Goal: Task Accomplishment & Management: Manage account settings

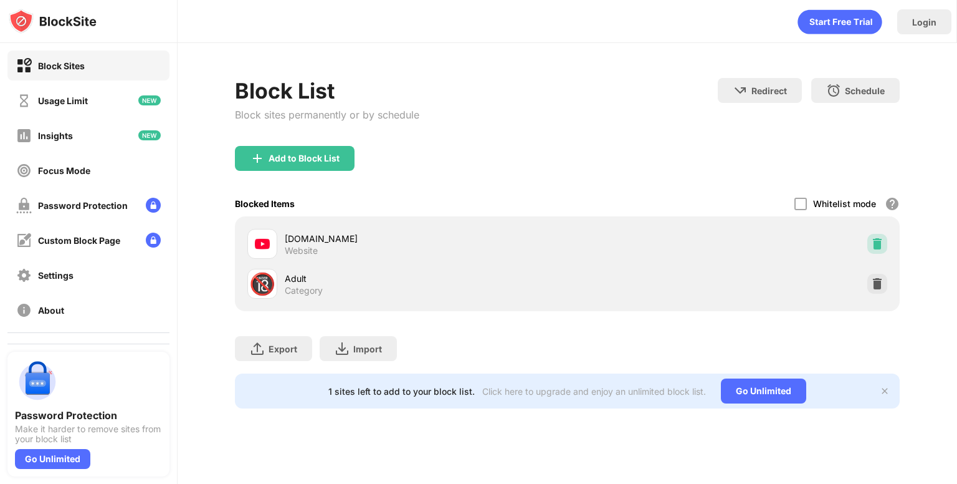
click at [873, 245] on img at bounding box center [877, 243] width 12 height 12
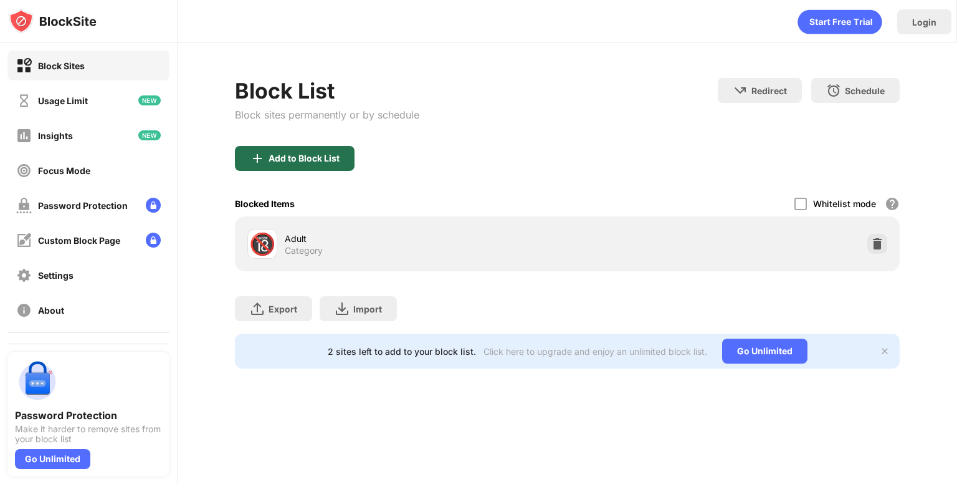
click at [313, 158] on div "Add to Block List" at bounding box center [304, 158] width 71 height 10
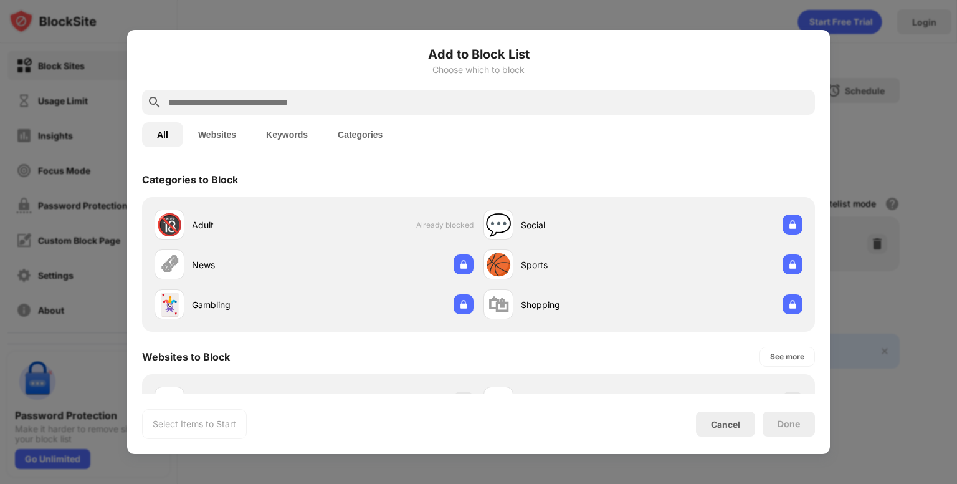
click at [339, 106] on input "text" at bounding box center [488, 102] width 643 height 15
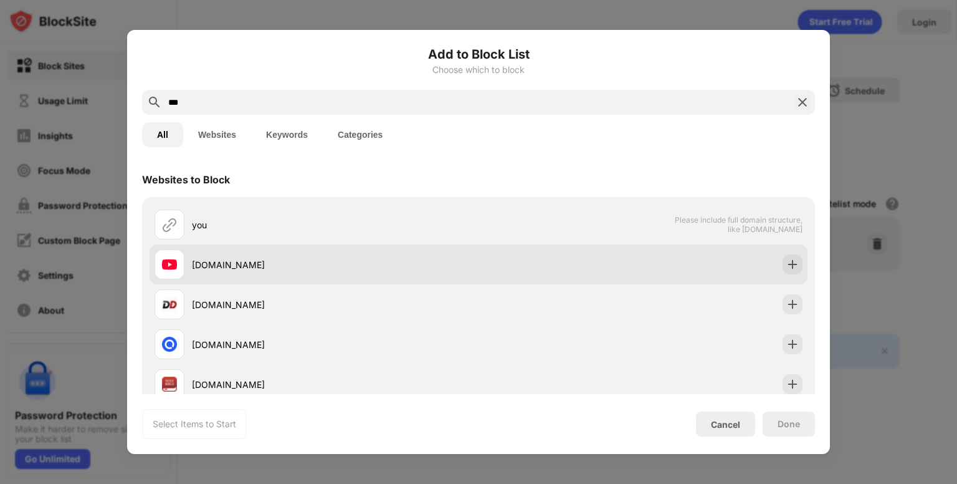
type input "***"
click at [211, 270] on div "[DOMAIN_NAME]" at bounding box center [335, 264] width 287 height 13
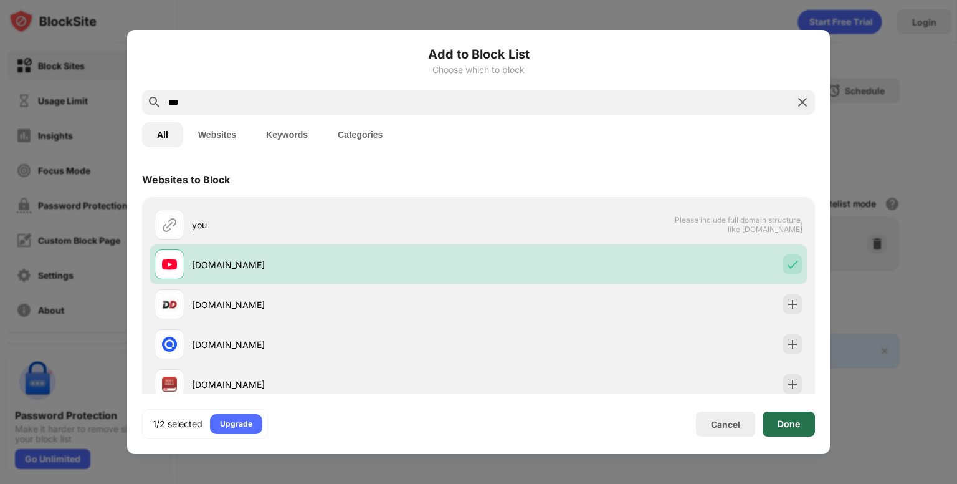
click at [798, 429] on div "Done" at bounding box center [789, 423] width 52 height 25
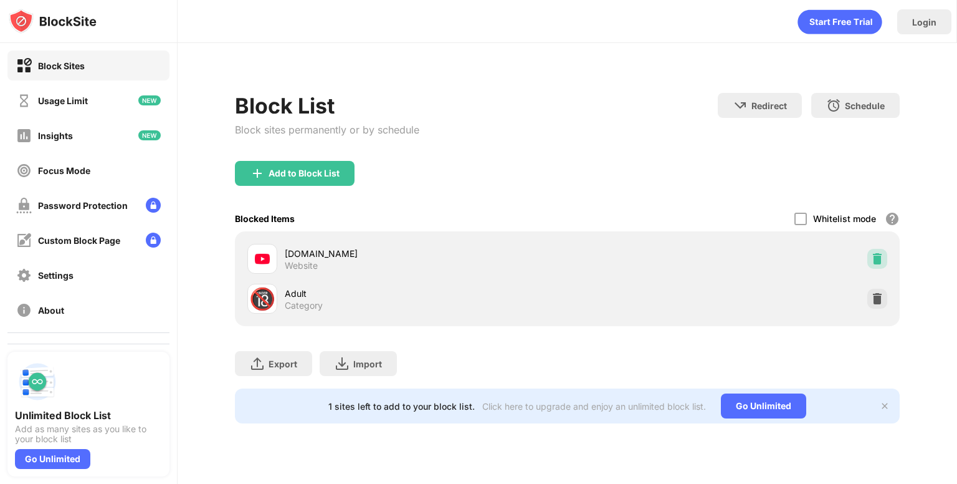
click at [875, 261] on img at bounding box center [877, 258] width 12 height 12
